Goal: Task Accomplishment & Management: Use online tool/utility

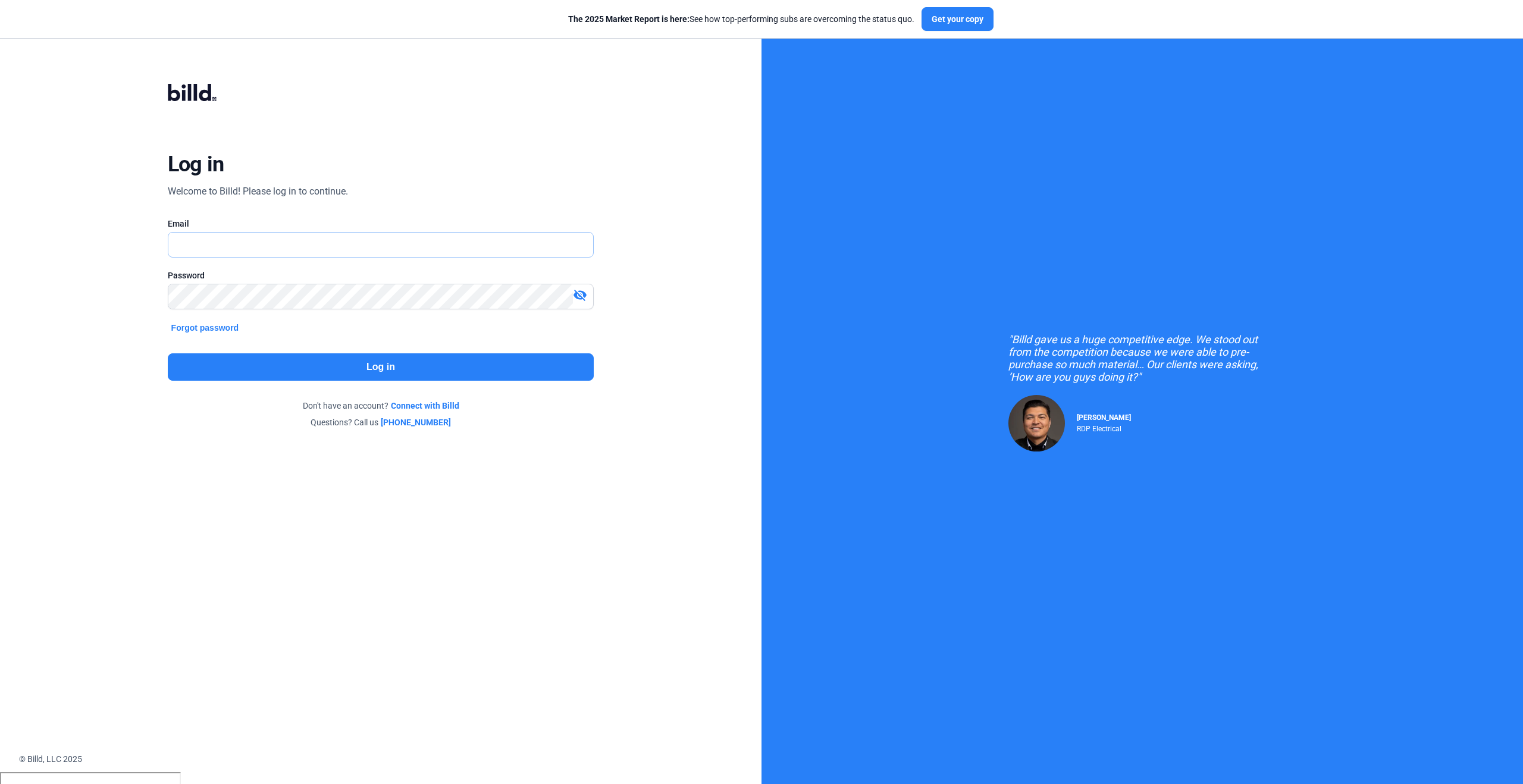
type input "[PERSON_NAME][EMAIL_ADDRESS][PERSON_NAME][DOMAIN_NAME]"
click at [464, 371] on button "Log in" at bounding box center [381, 367] width 427 height 27
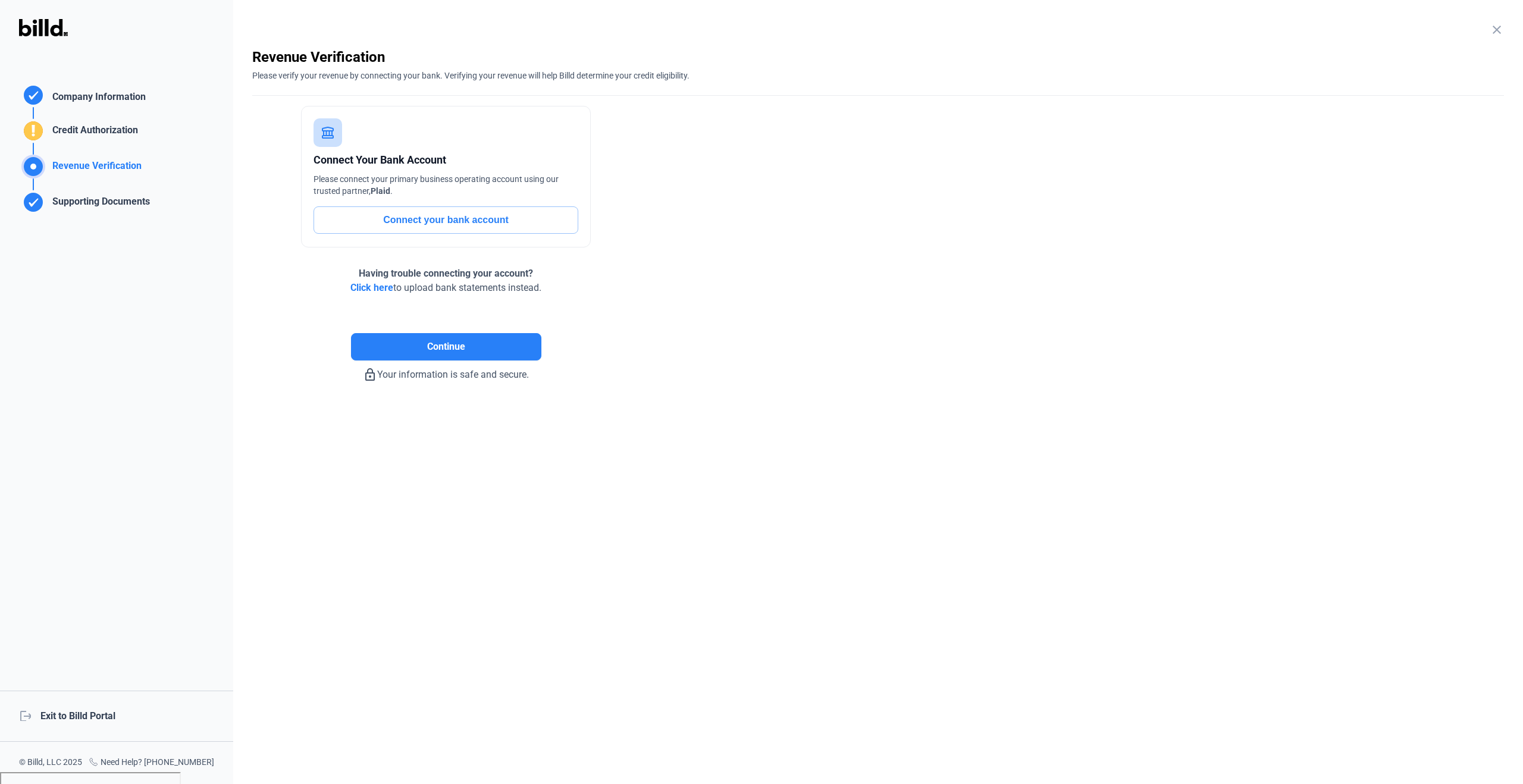
click at [1497, 33] on mat-icon "close" at bounding box center [1496, 29] width 14 height 14
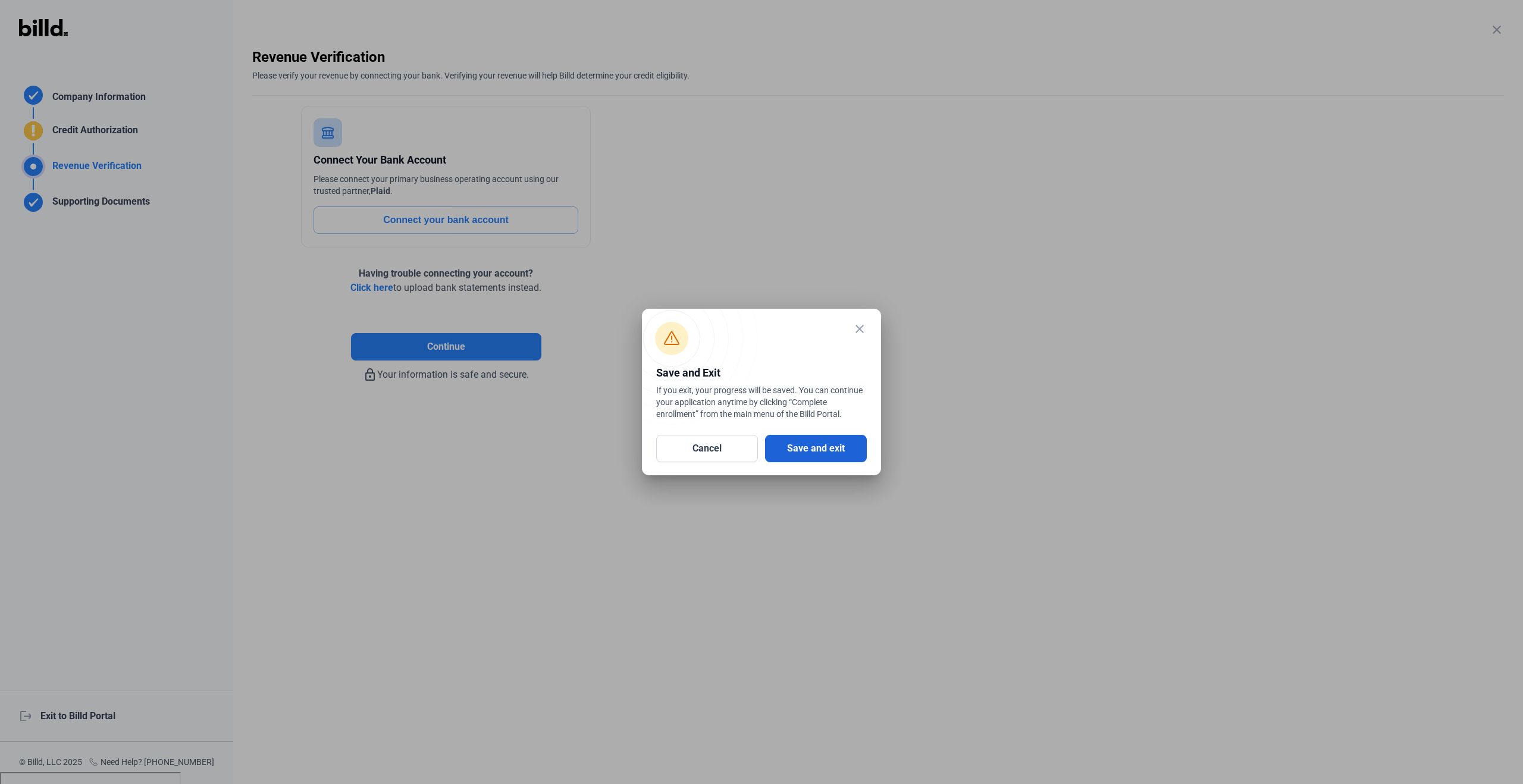
click at [843, 456] on button "Save and exit" at bounding box center [815, 448] width 102 height 27
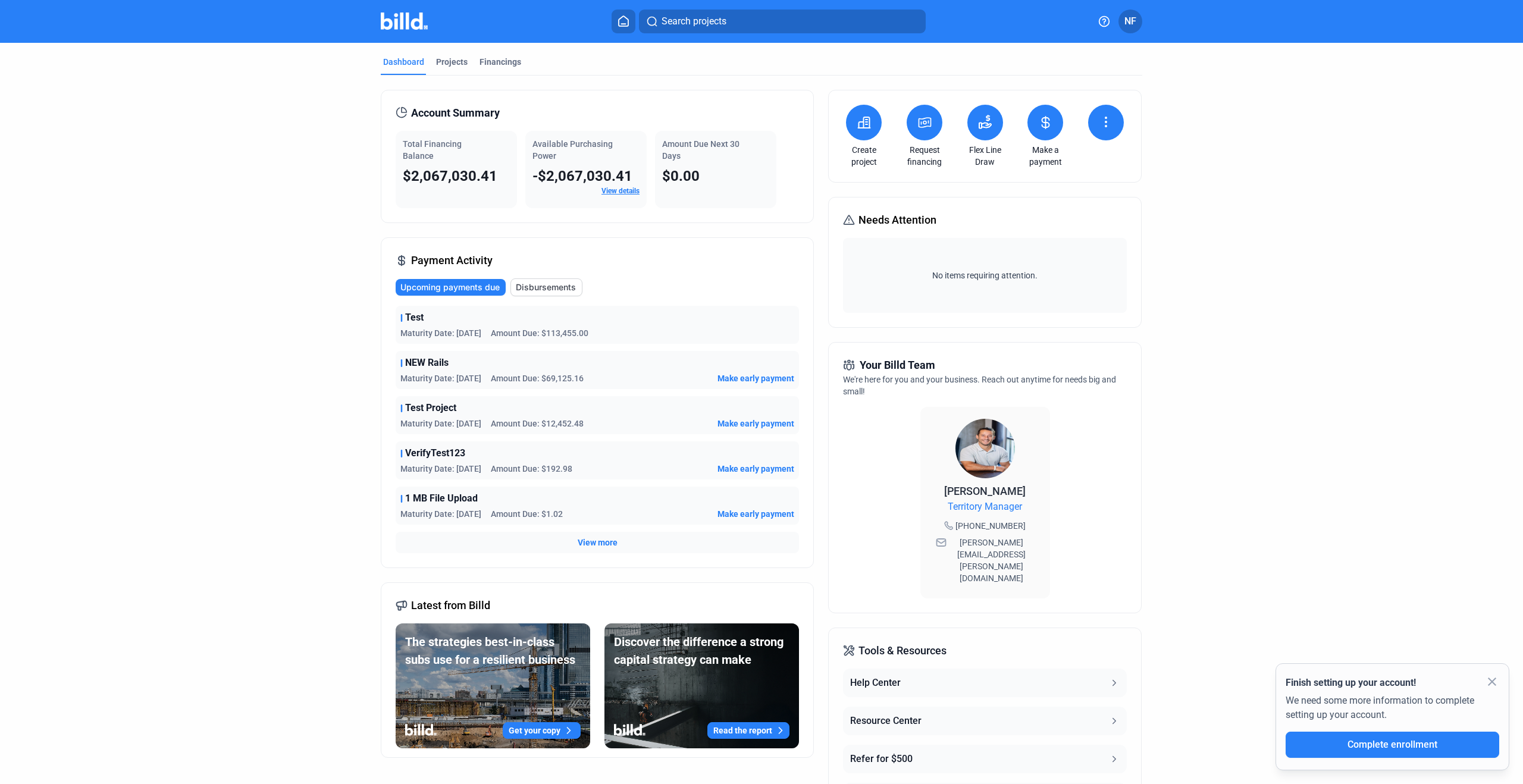
click at [1112, 116] on button at bounding box center [1106, 122] width 36 height 35
click at [1151, 116] on div at bounding box center [761, 392] width 1523 height 784
click at [1100, 118] on icon at bounding box center [1106, 121] width 14 height 14
click at [1062, 202] on span "Submit files" at bounding box center [1061, 204] width 43 height 12
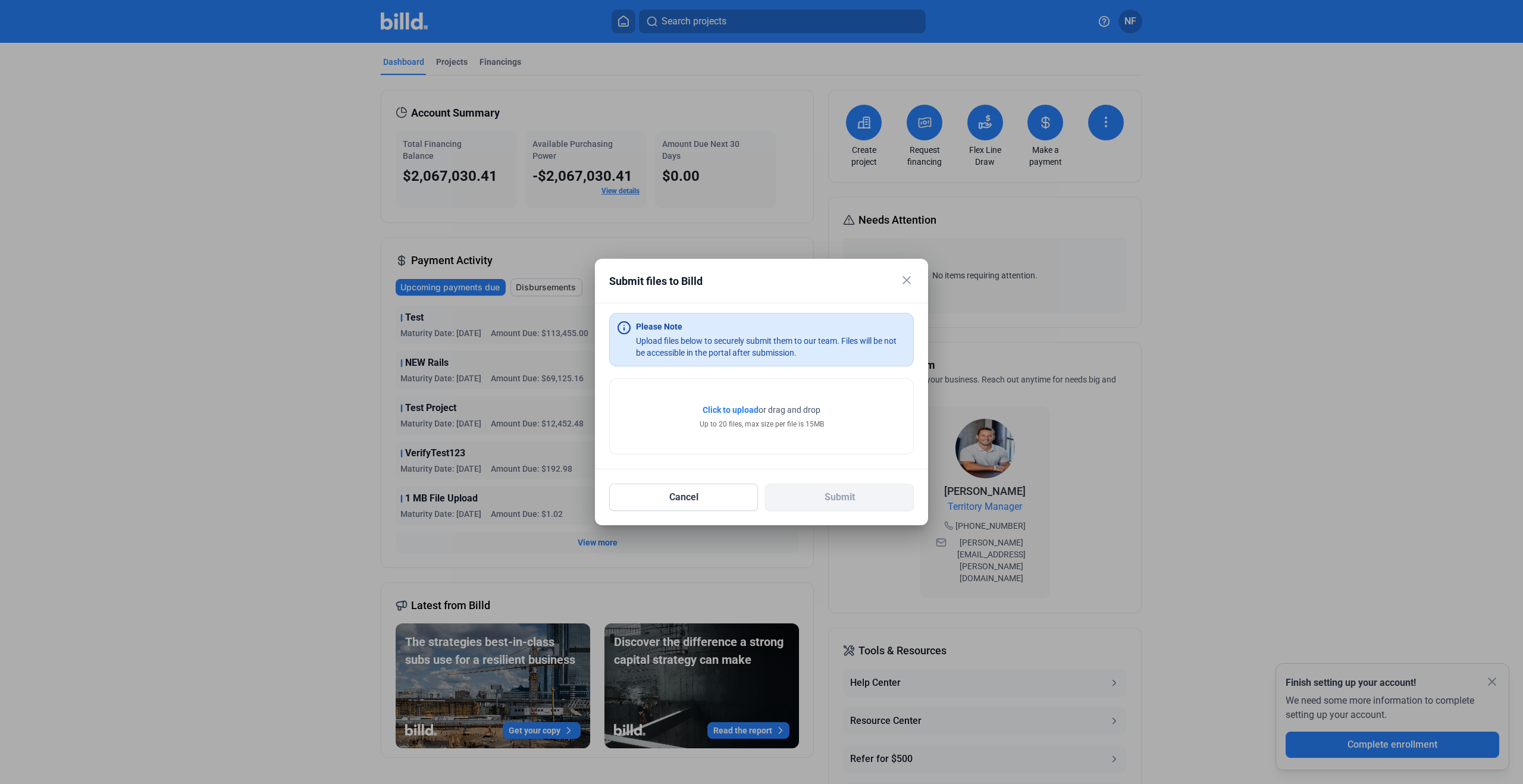
click at [908, 280] on mat-icon "close" at bounding box center [906, 280] width 14 height 14
